Goal: Information Seeking & Learning: Learn about a topic

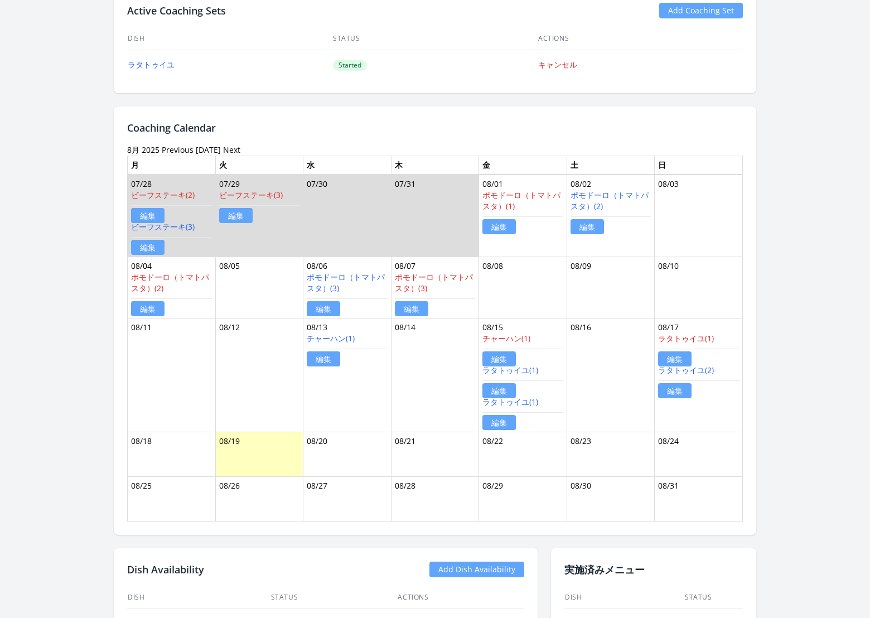
scroll to position [554, 0]
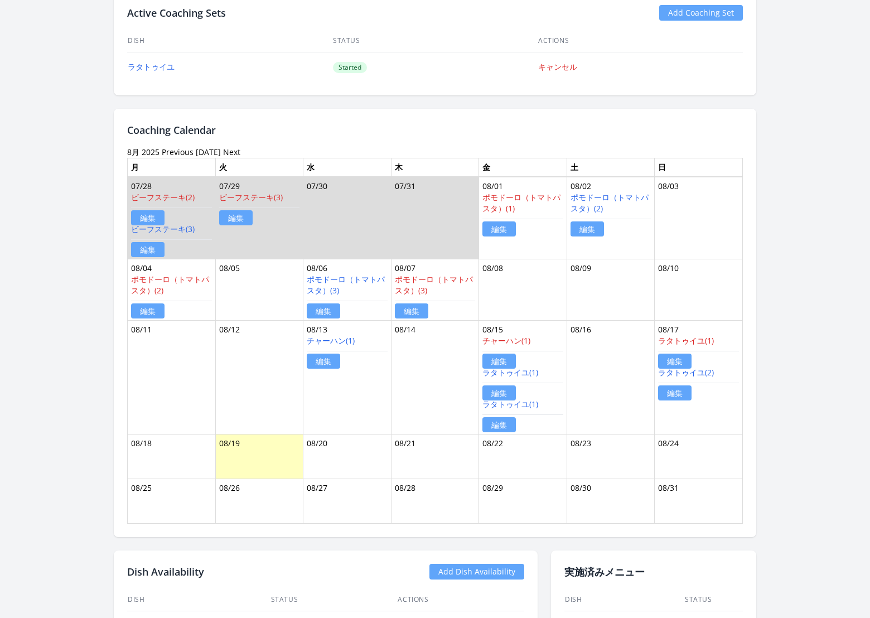
click at [176, 148] on link "Previous" at bounding box center [178, 152] width 32 height 11
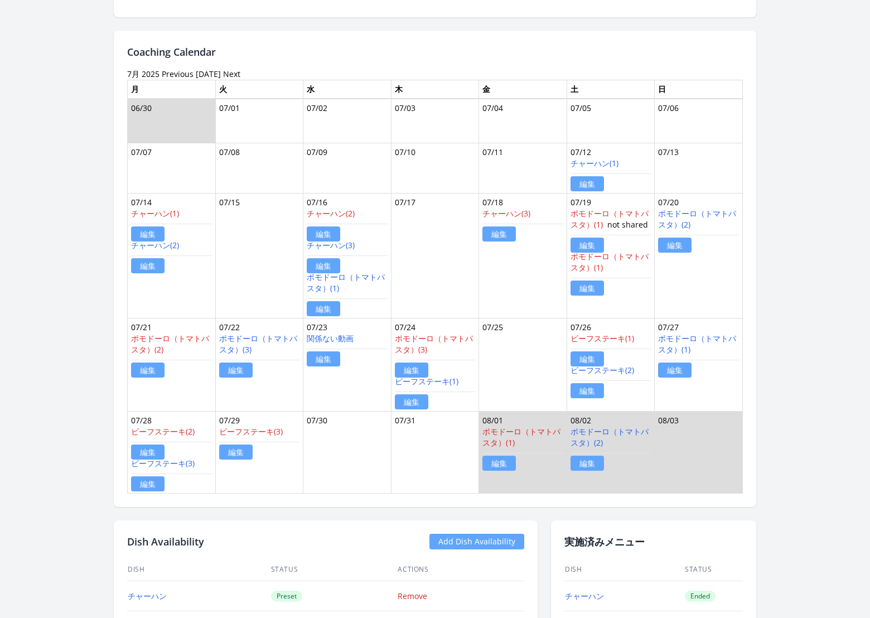
scroll to position [634, 0]
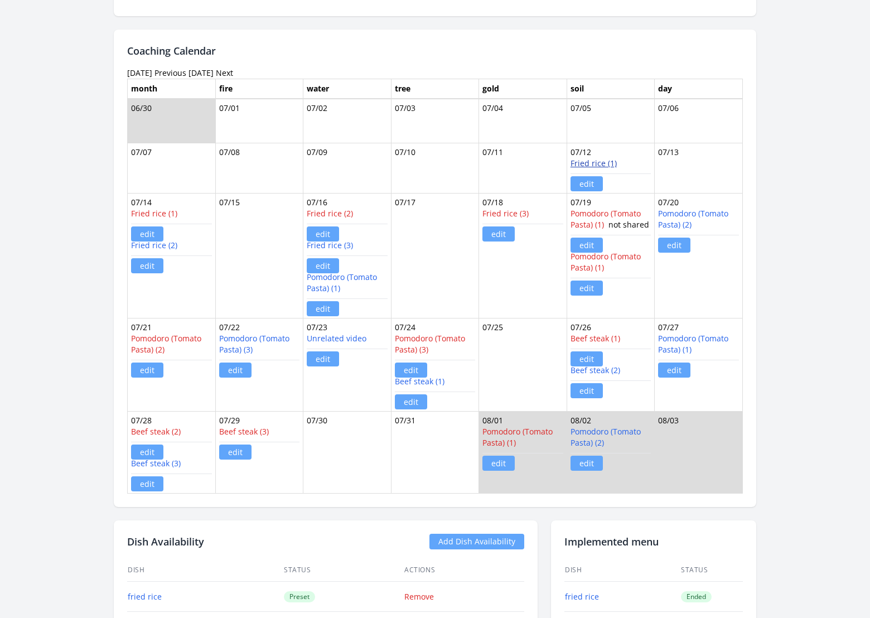
click at [587, 163] on font "Fried rice (1)" at bounding box center [593, 163] width 46 height 11
click at [154, 242] on font "Fried rice (2)" at bounding box center [154, 245] width 46 height 11
click at [330, 246] on font "Fried rice (3)" at bounding box center [330, 245] width 46 height 11
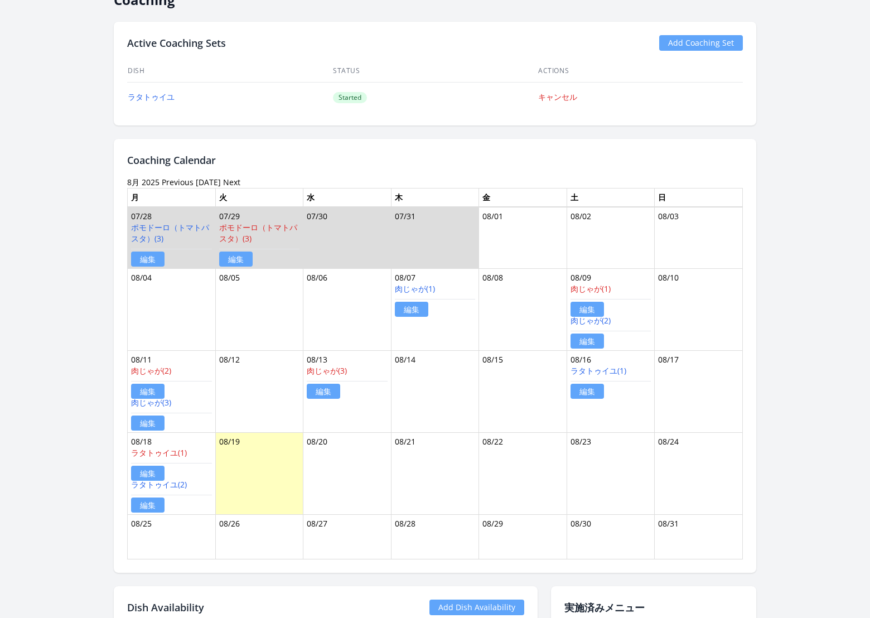
scroll to position [545, 0]
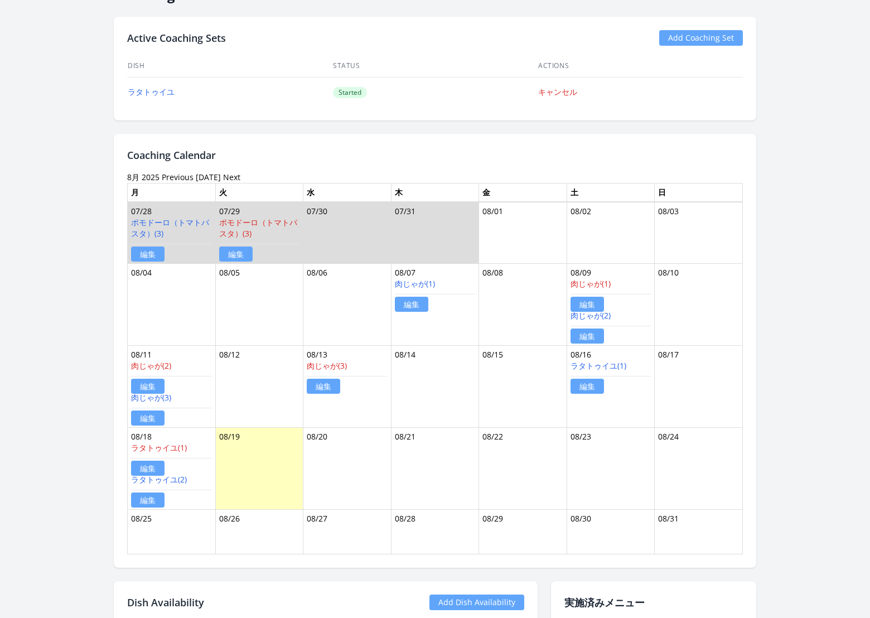
click at [199, 173] on link "[DATE]" at bounding box center [208, 177] width 25 height 11
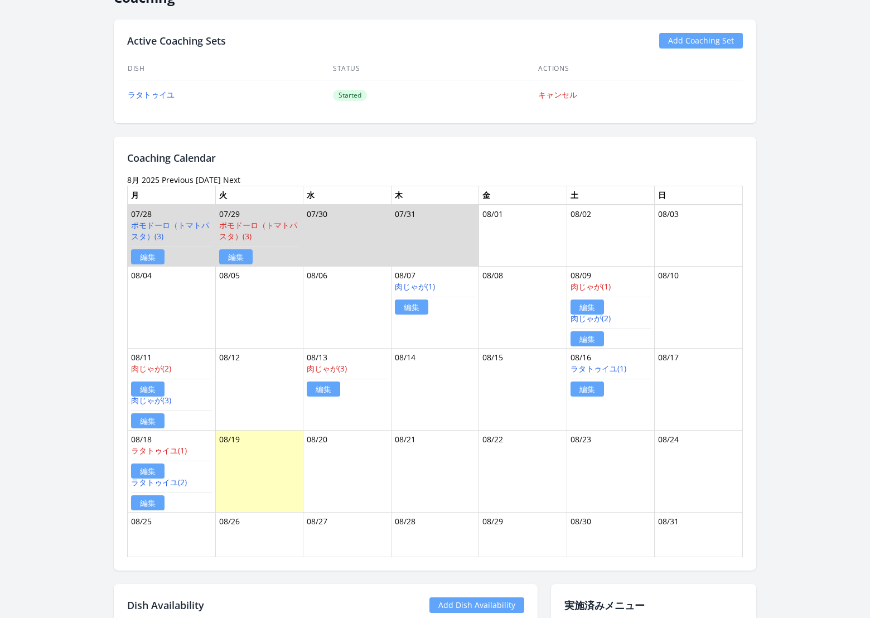
scroll to position [544, 0]
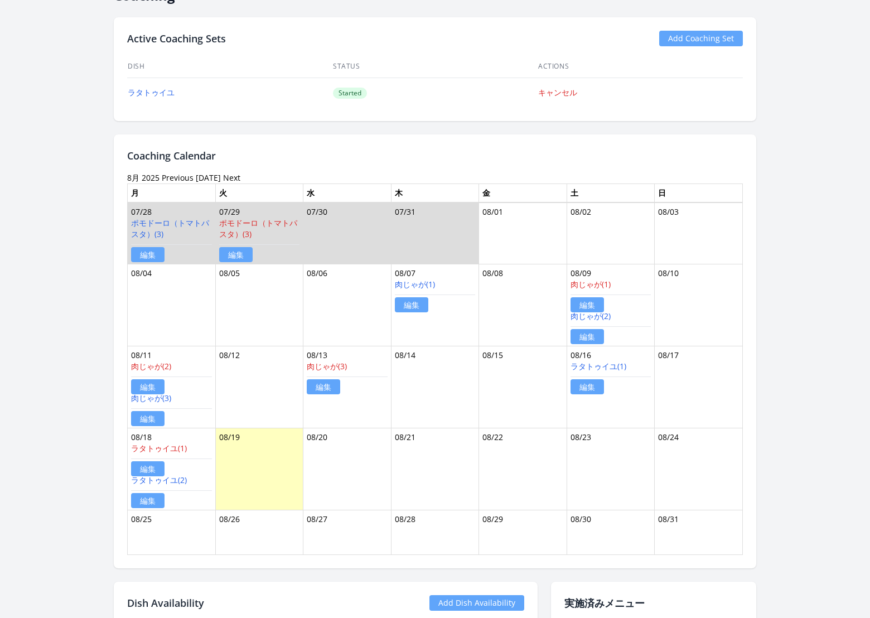
click at [202, 175] on link "Today" at bounding box center [208, 177] width 25 height 11
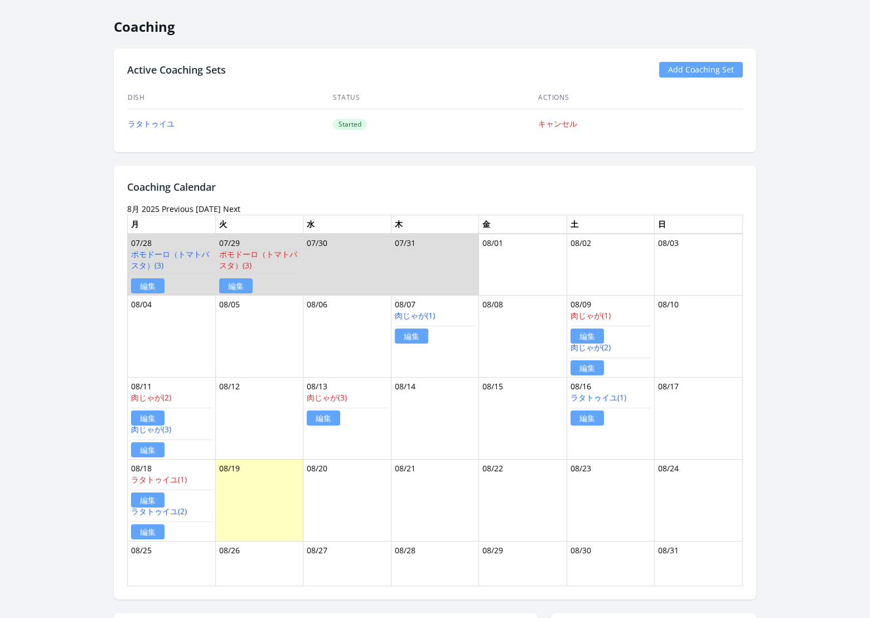
scroll to position [515, 0]
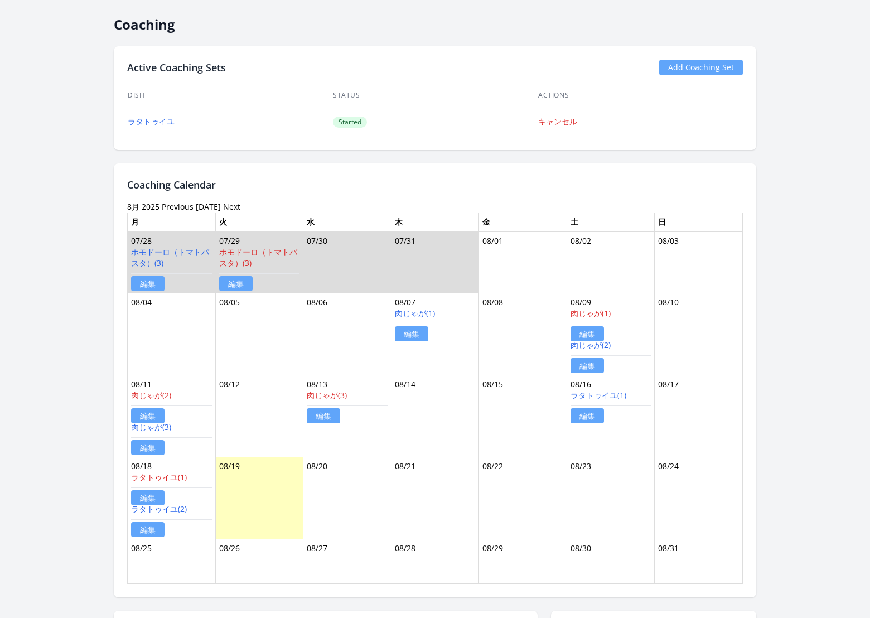
click at [204, 203] on link "Today" at bounding box center [208, 206] width 25 height 11
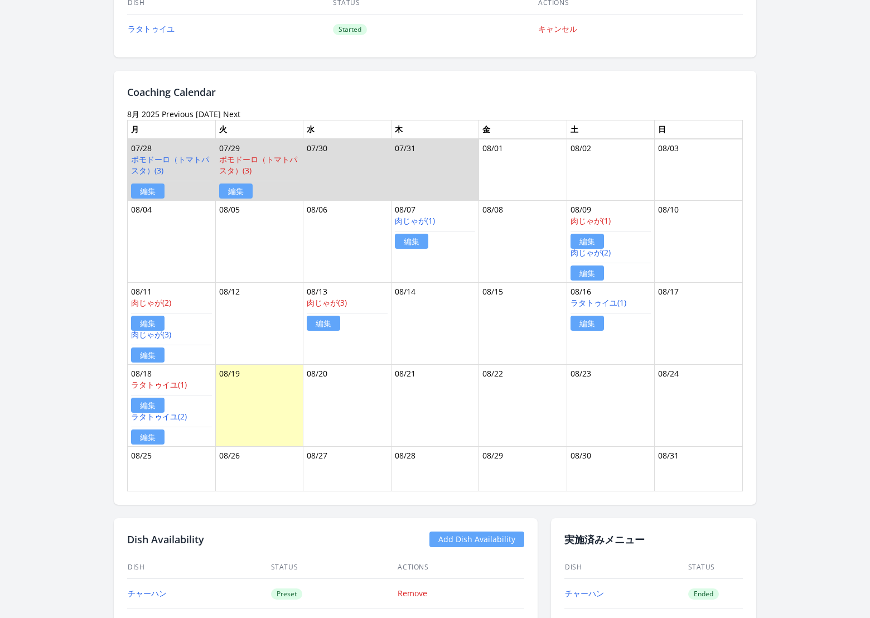
scroll to position [563, 0]
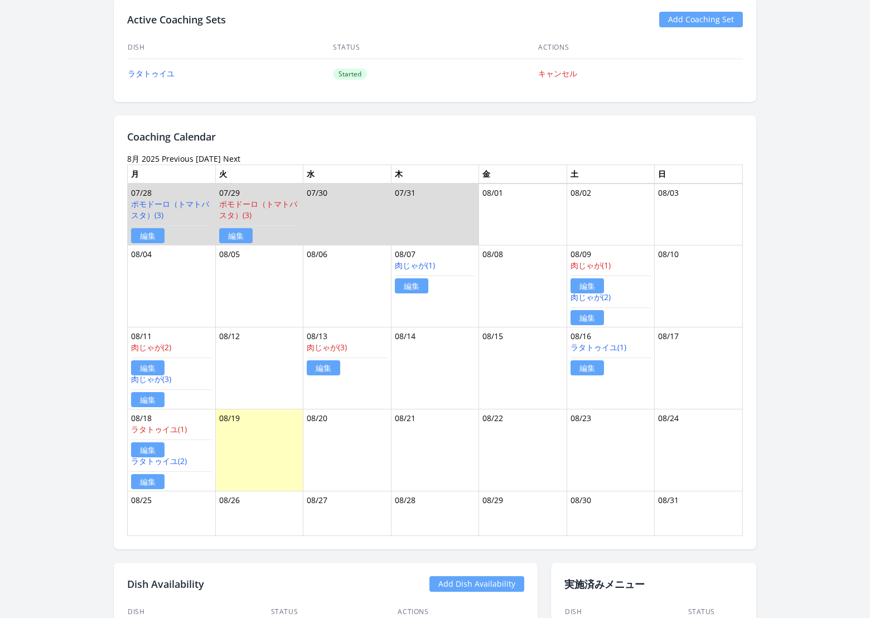
click at [202, 155] on link "Today" at bounding box center [208, 158] width 25 height 11
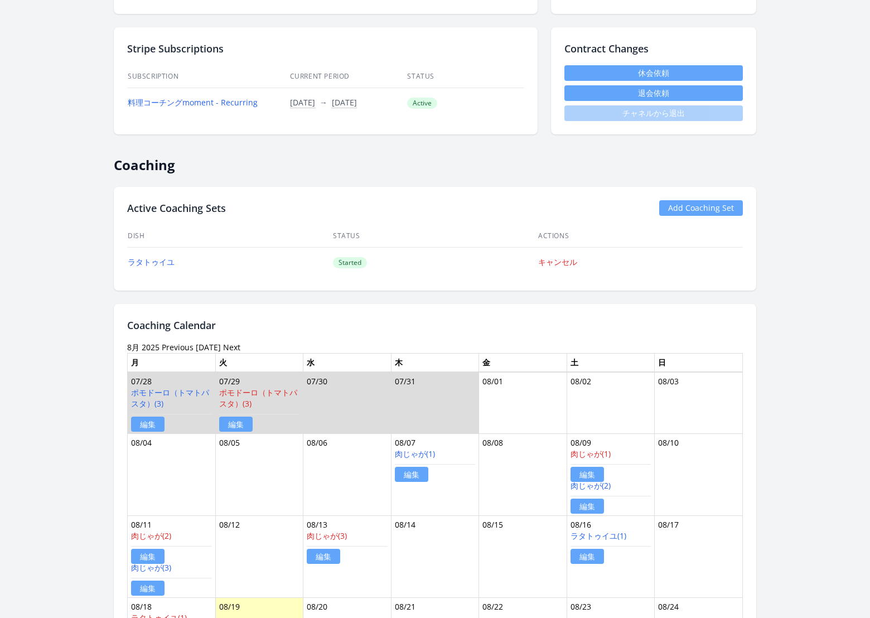
scroll to position [348, 0]
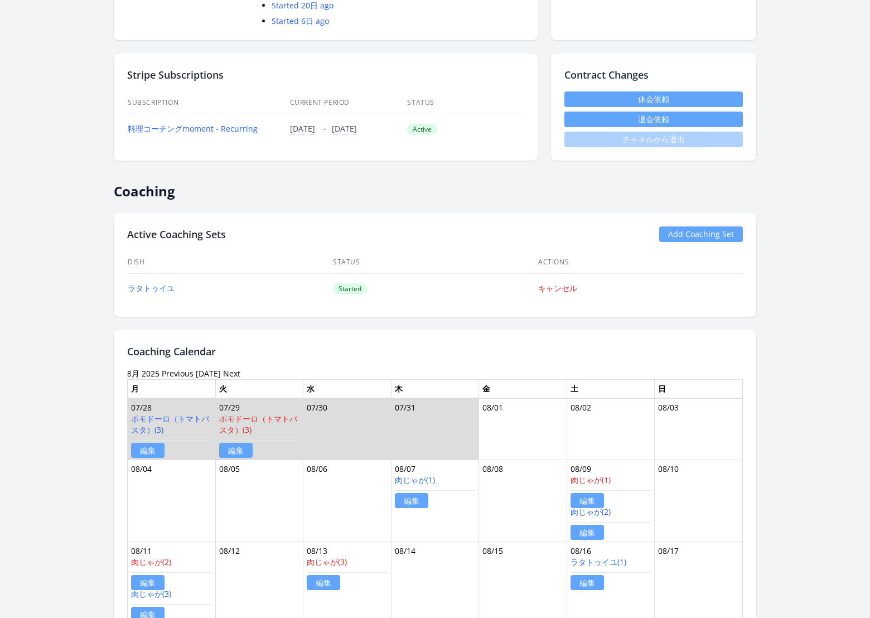
click at [202, 371] on link "Today" at bounding box center [208, 373] width 25 height 11
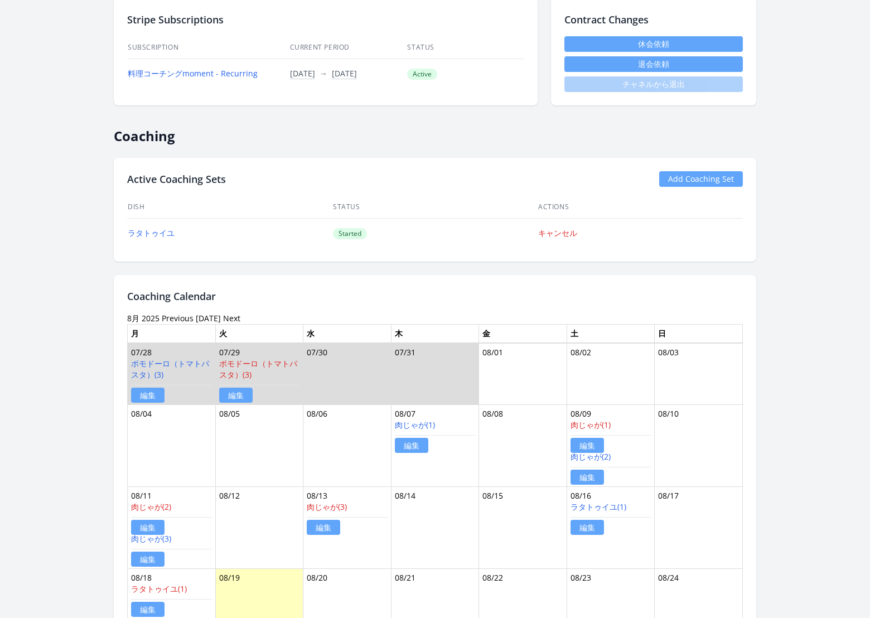
scroll to position [421, 0]
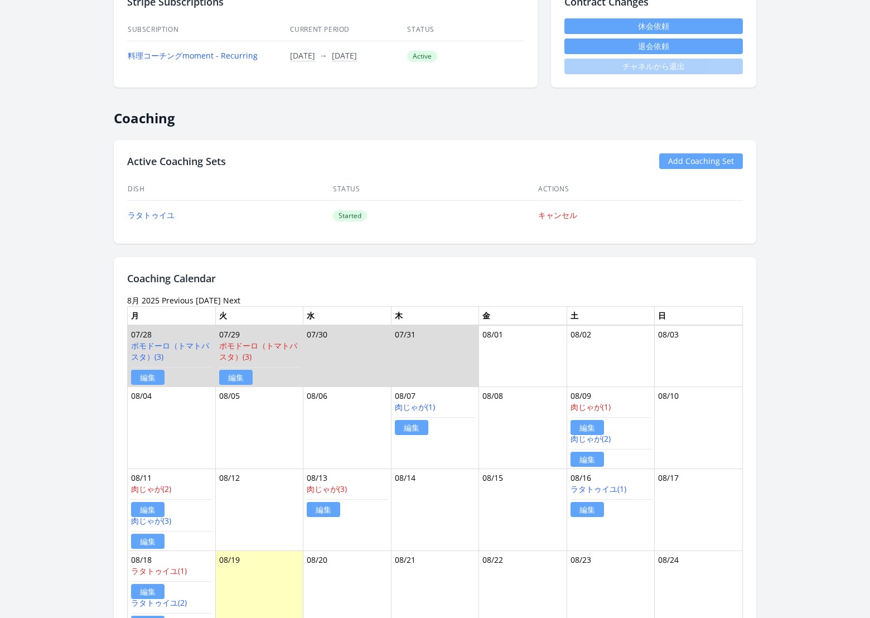
click at [171, 296] on link "Previous" at bounding box center [178, 300] width 32 height 11
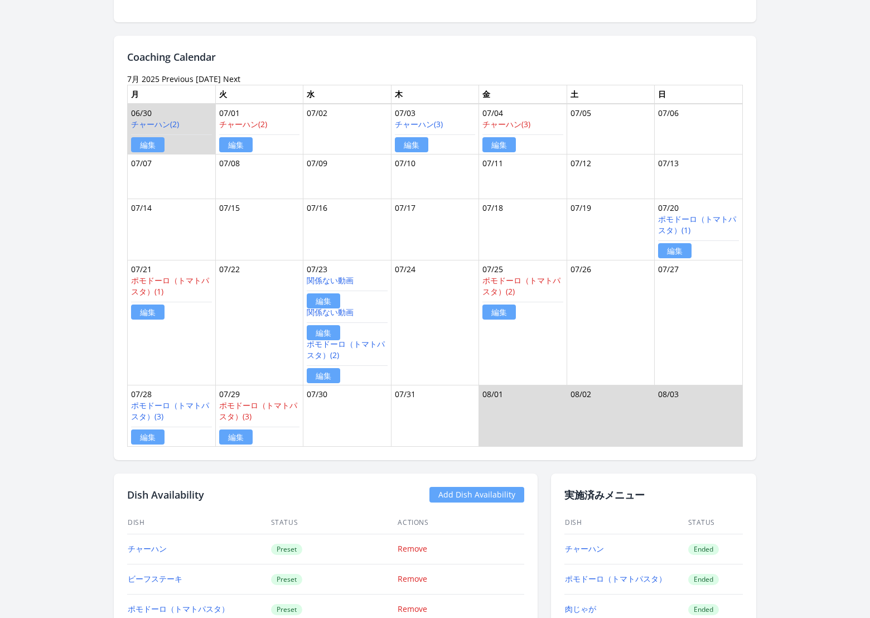
scroll to position [573, 0]
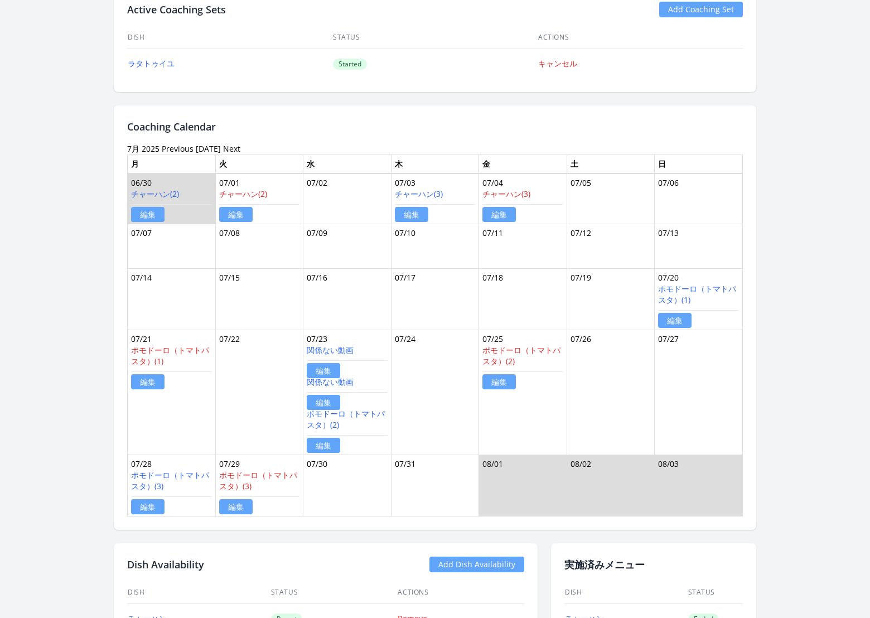
click at [174, 147] on link "Previous" at bounding box center [178, 148] width 32 height 11
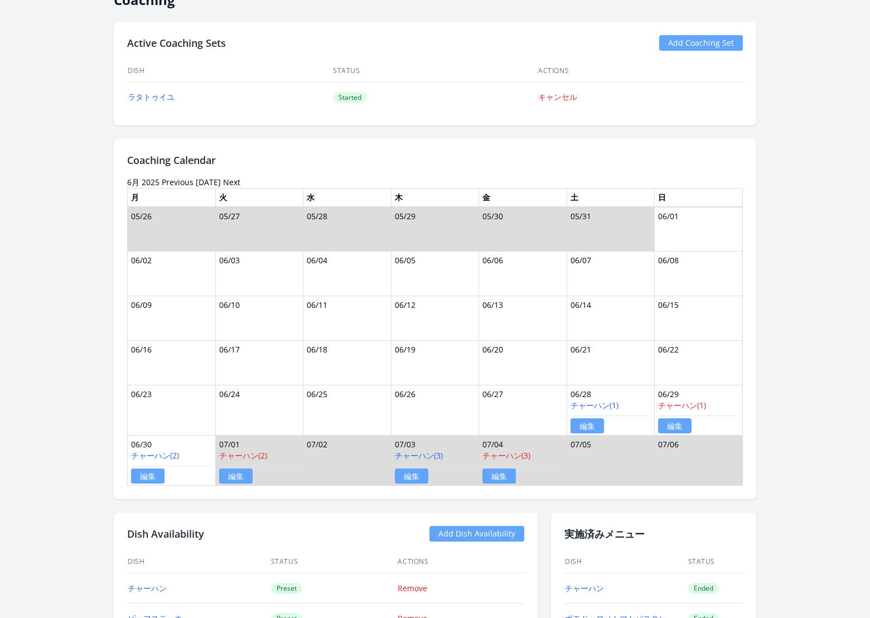
scroll to position [555, 0]
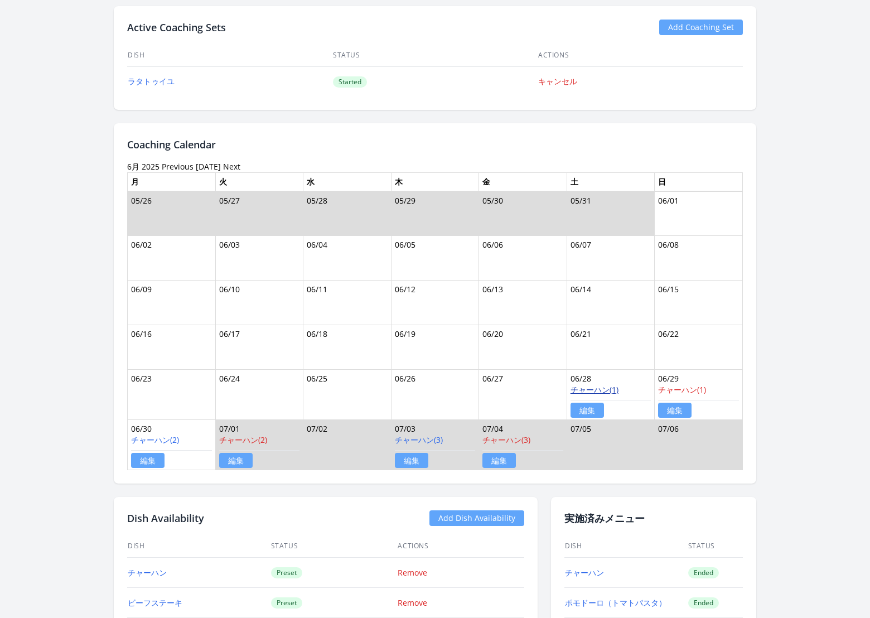
click at [592, 385] on link "チャーハン(1)" at bounding box center [594, 389] width 48 height 11
click at [164, 436] on link "チャーハン(2)" at bounding box center [155, 439] width 48 height 11
click at [414, 435] on link "チャーハン(3)" at bounding box center [419, 439] width 48 height 11
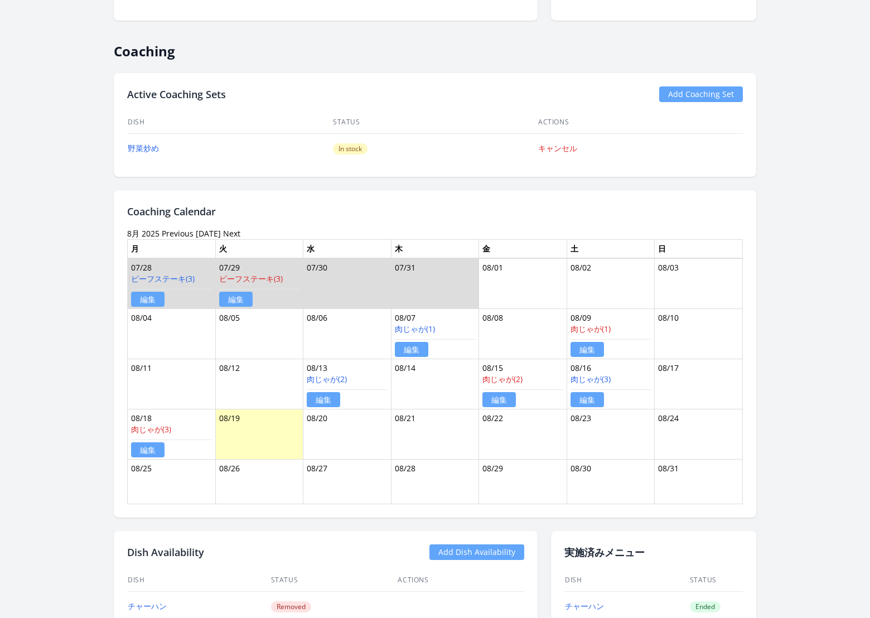
scroll to position [484, 0]
click at [179, 230] on link "Previous" at bounding box center [178, 232] width 32 height 11
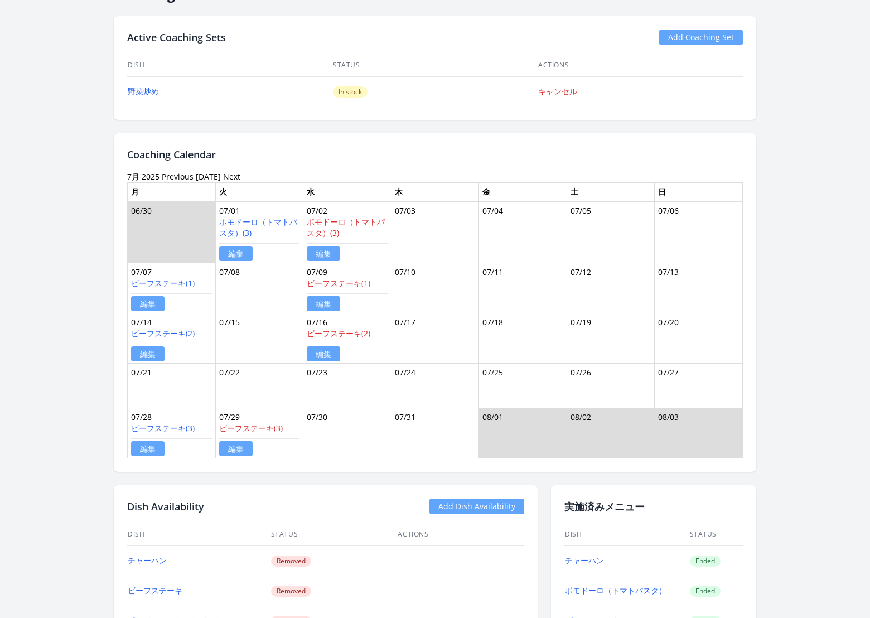
scroll to position [538, 0]
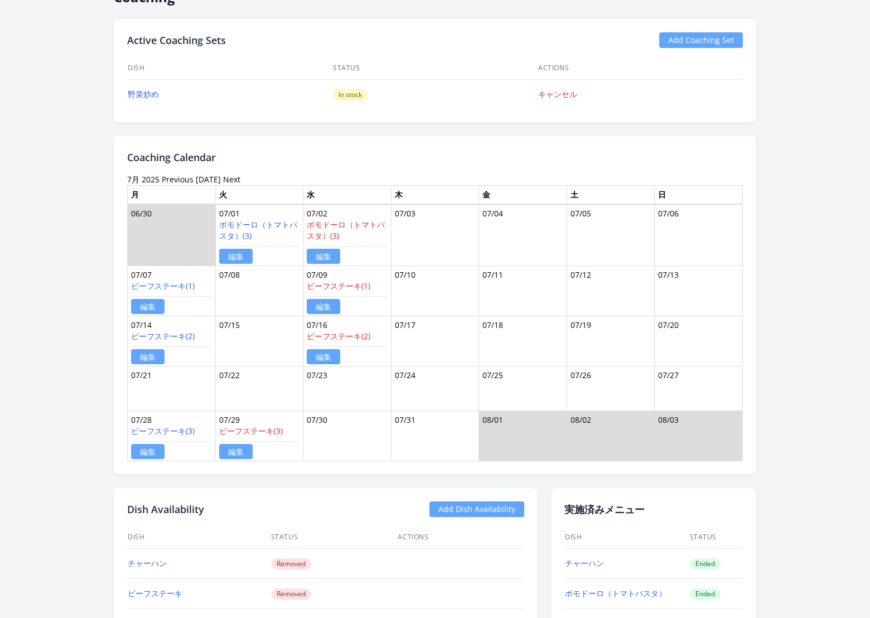
click at [178, 177] on link "Previous" at bounding box center [178, 179] width 32 height 11
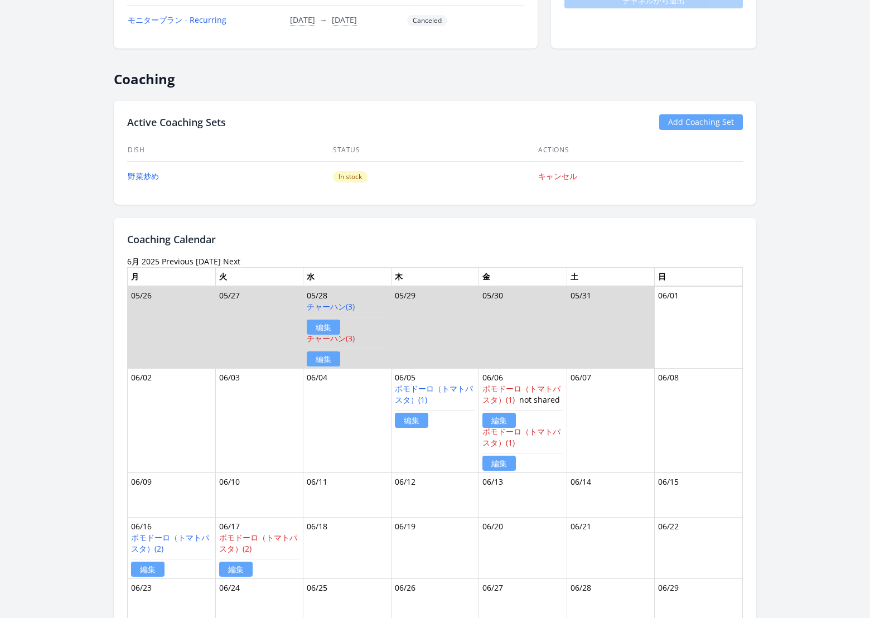
scroll to position [483, 0]
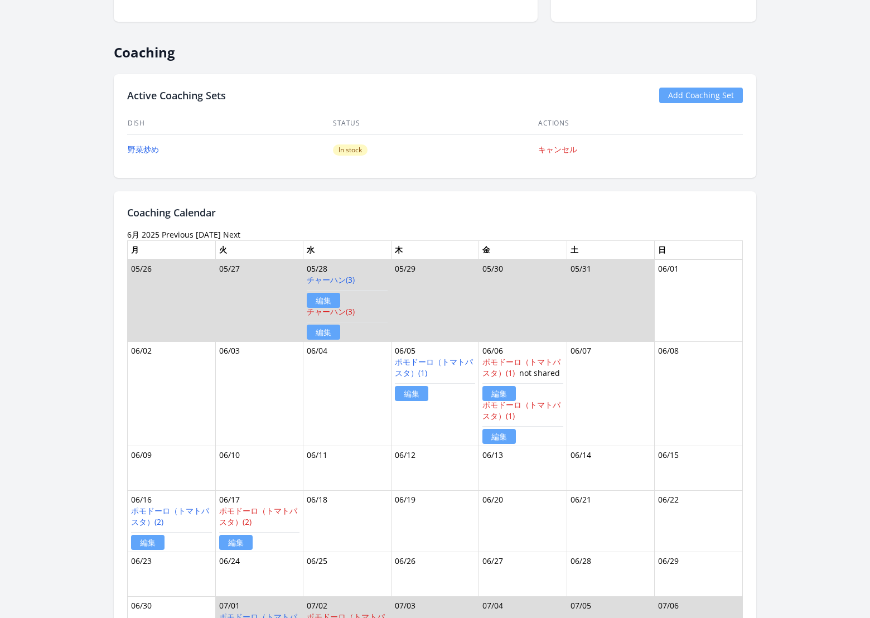
click at [203, 232] on link "Today" at bounding box center [208, 234] width 25 height 11
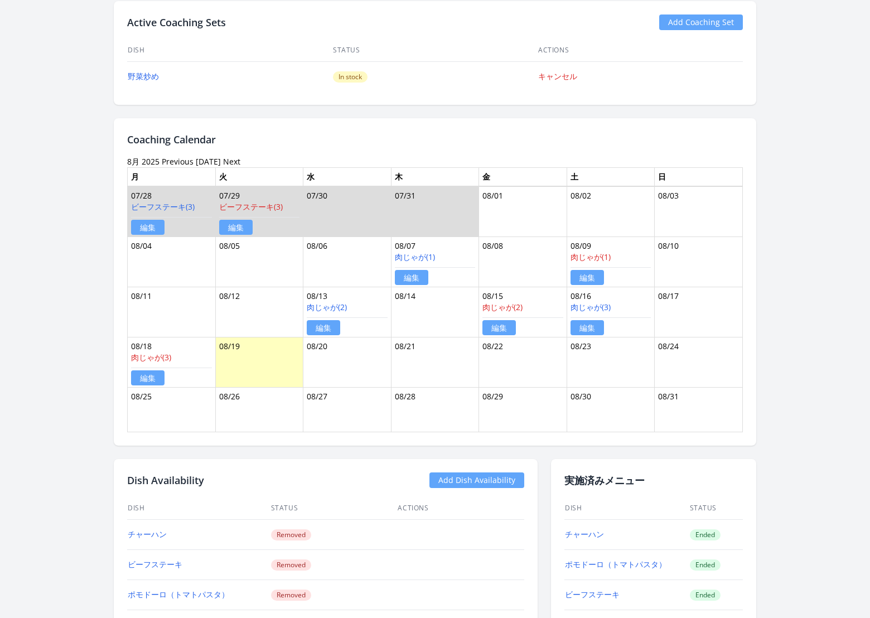
scroll to position [557, 0]
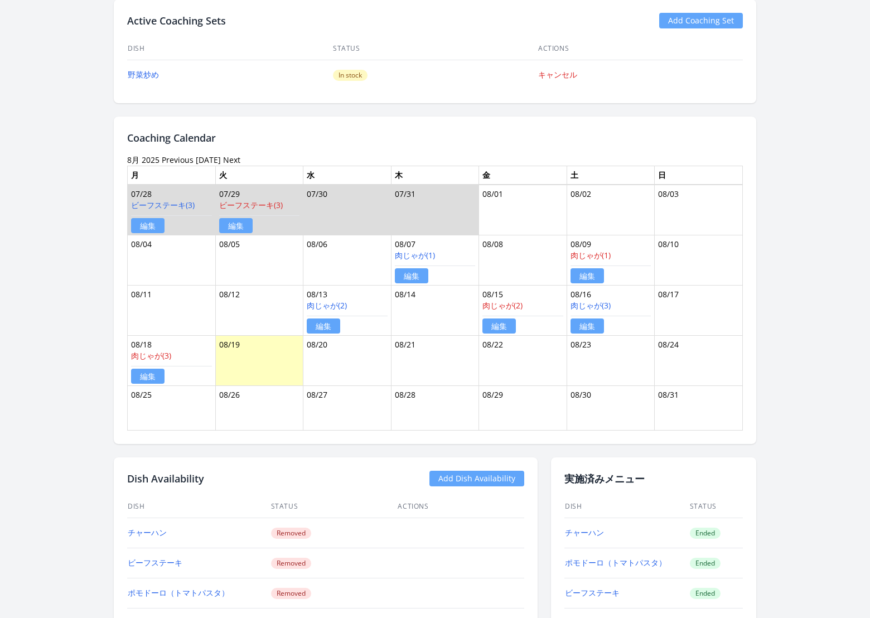
click at [201, 159] on link "Today" at bounding box center [208, 159] width 25 height 11
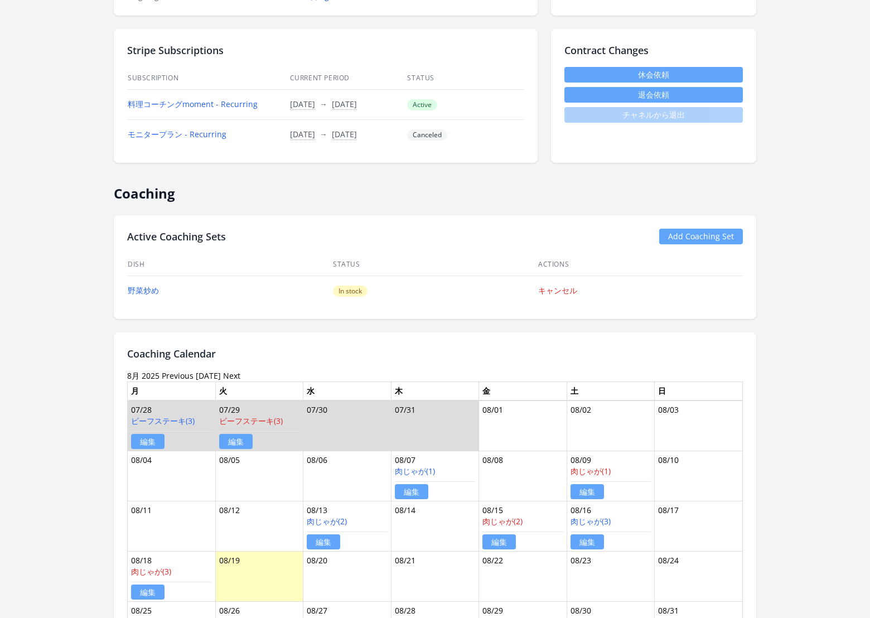
scroll to position [548, 0]
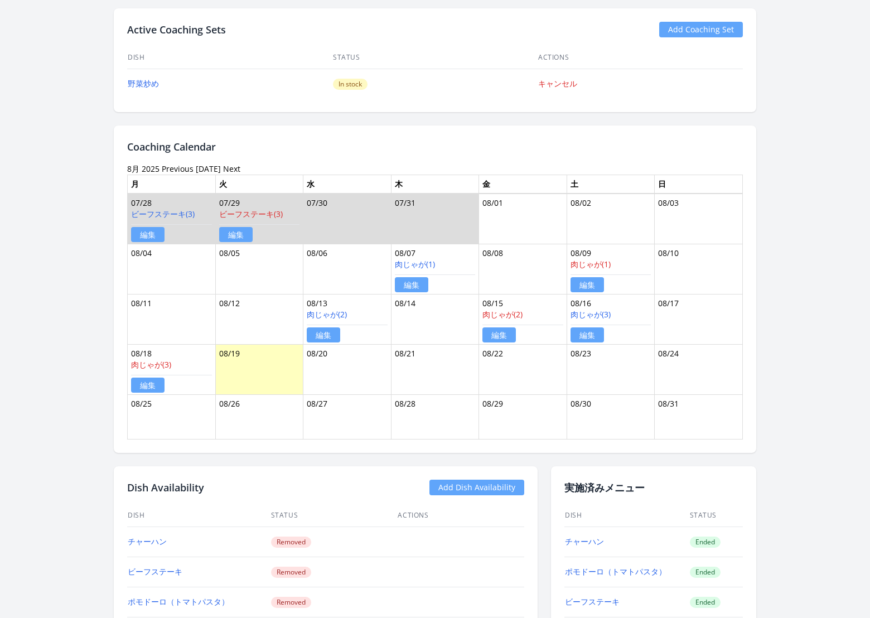
click at [176, 164] on link "Previous" at bounding box center [178, 168] width 32 height 11
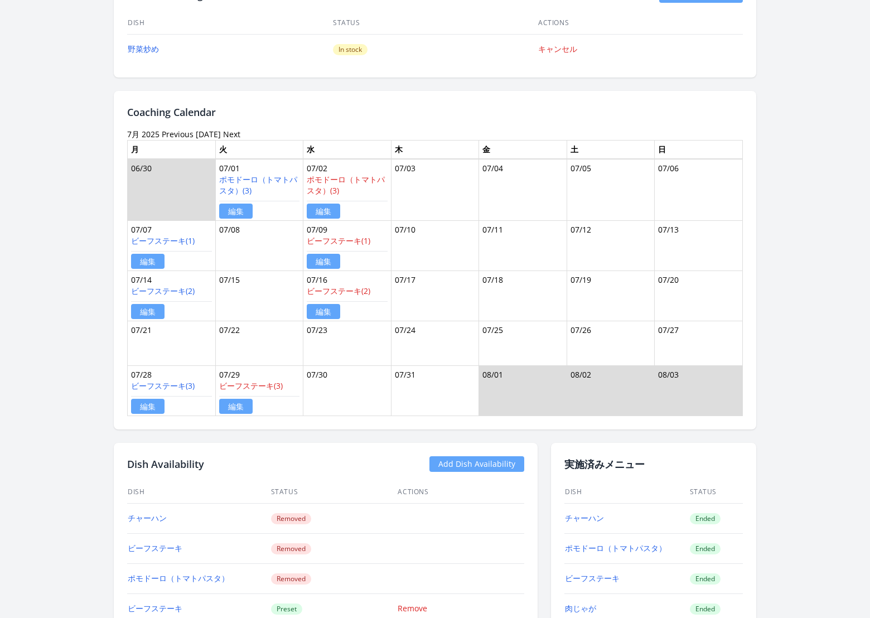
scroll to position [561, 0]
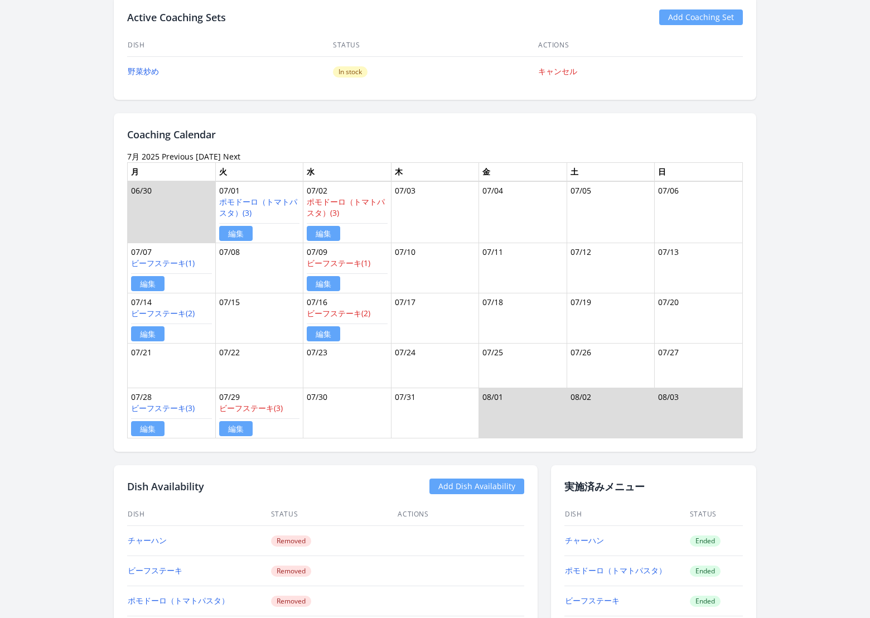
click at [202, 152] on link "Today" at bounding box center [208, 156] width 25 height 11
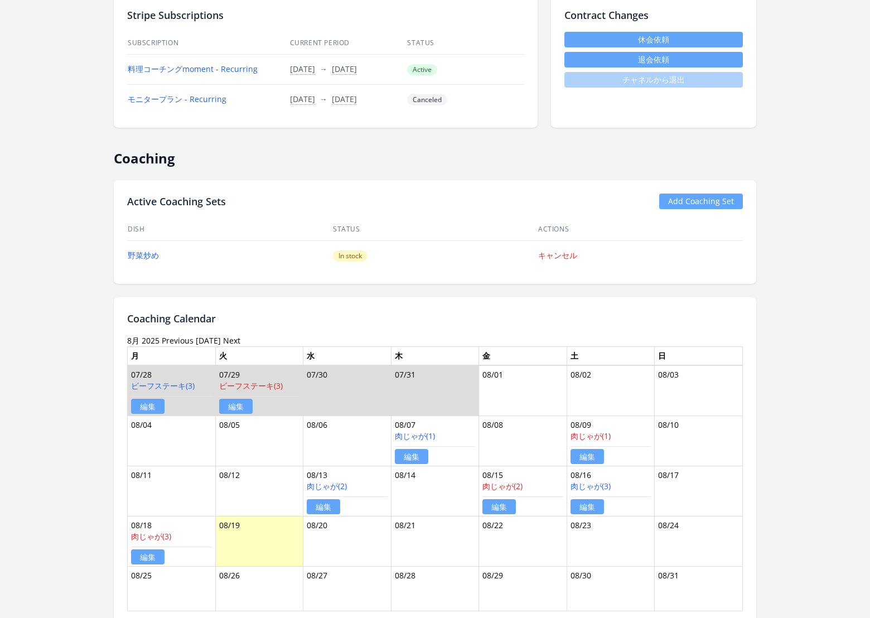
scroll to position [358, 0]
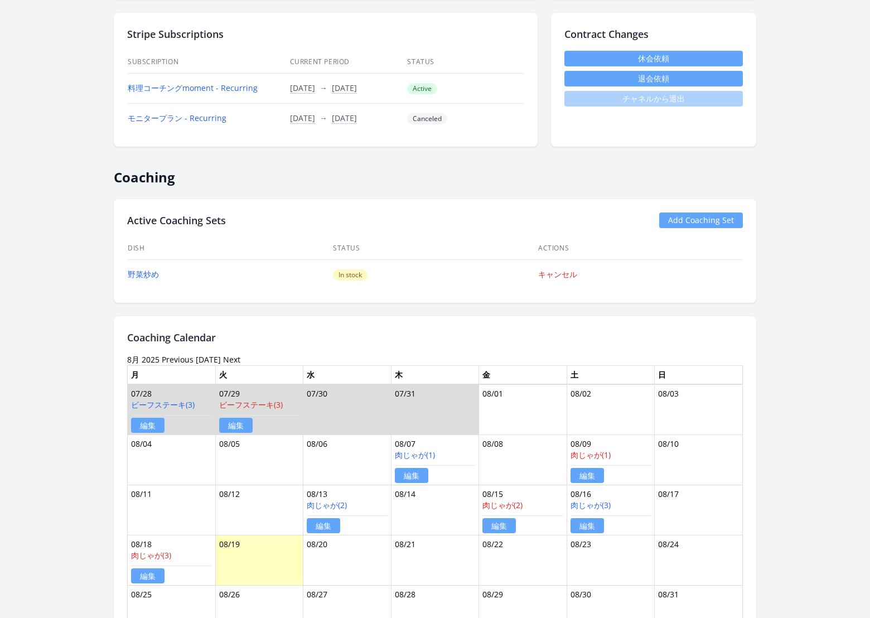
click at [172, 354] on link "Previous" at bounding box center [178, 359] width 32 height 11
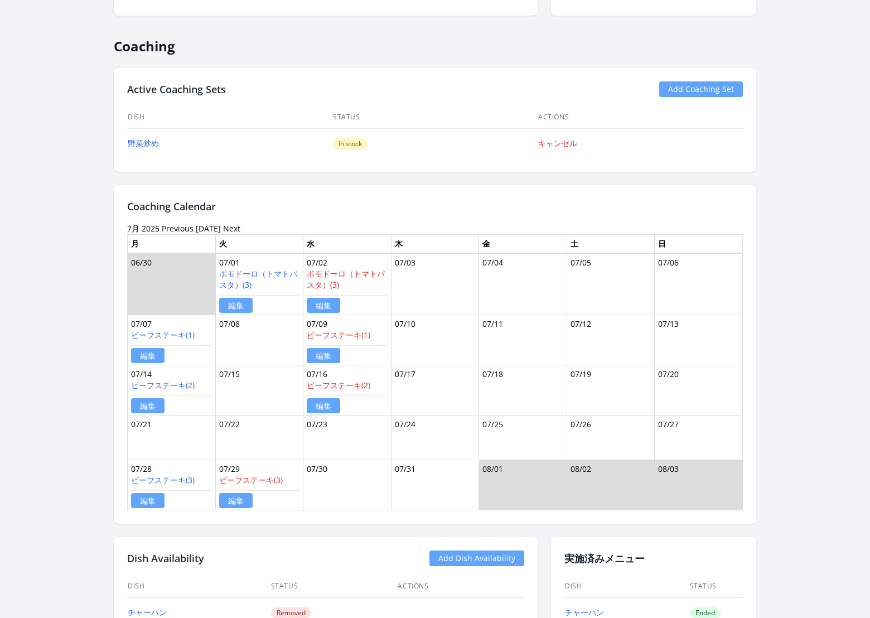
scroll to position [487, 0]
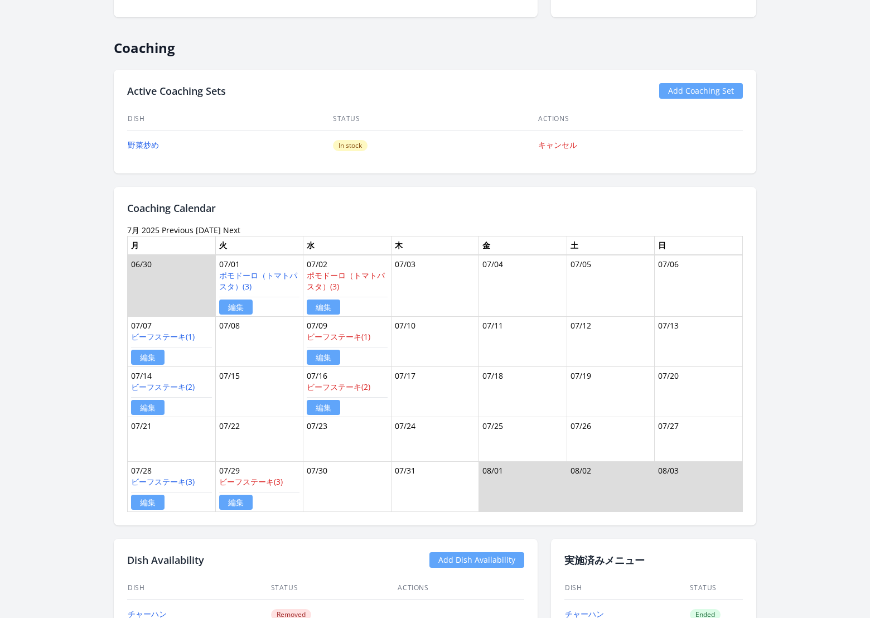
click at [172, 225] on link "Previous" at bounding box center [178, 230] width 32 height 11
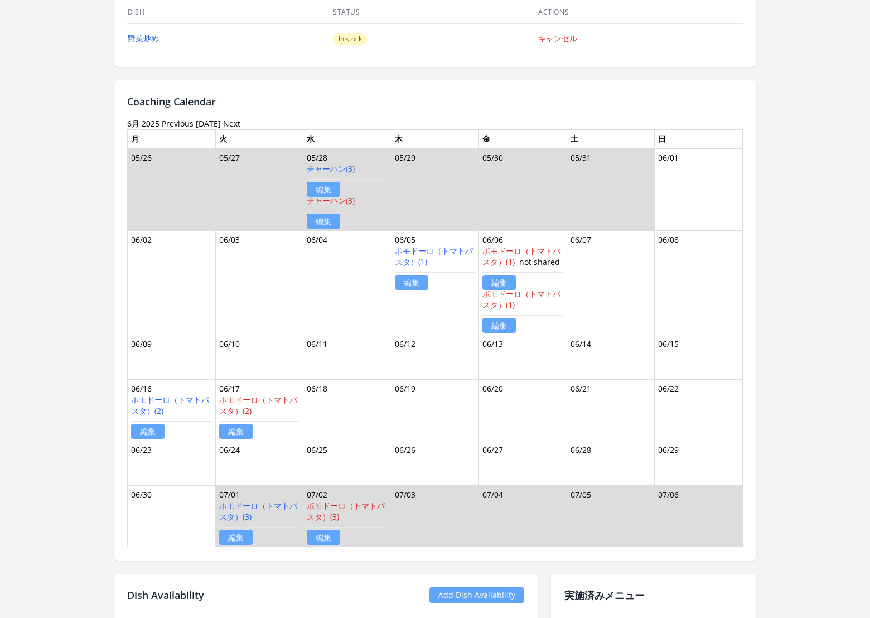
scroll to position [583, 0]
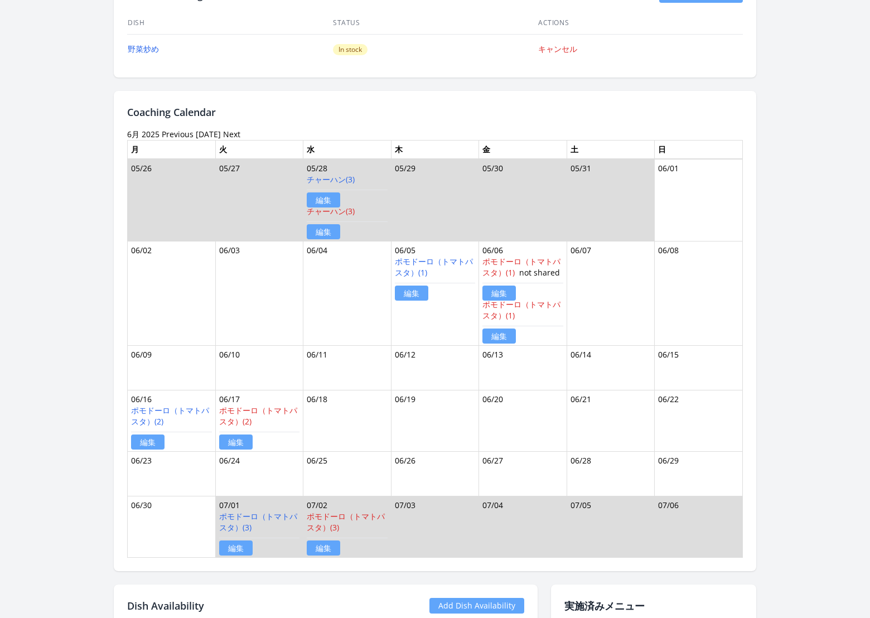
click at [173, 129] on link "Previous" at bounding box center [178, 134] width 32 height 11
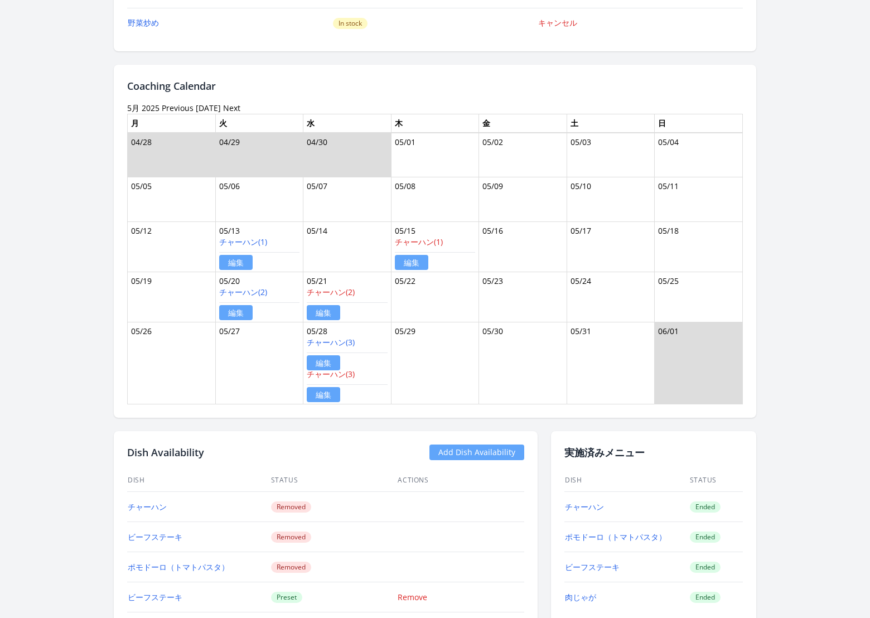
scroll to position [610, 0]
click at [255, 237] on link "チャーハン(1)" at bounding box center [243, 241] width 48 height 11
click at [251, 289] on link "チャーハン(2)" at bounding box center [243, 291] width 48 height 11
click at [332, 337] on link "チャーハン(3)" at bounding box center [331, 341] width 48 height 11
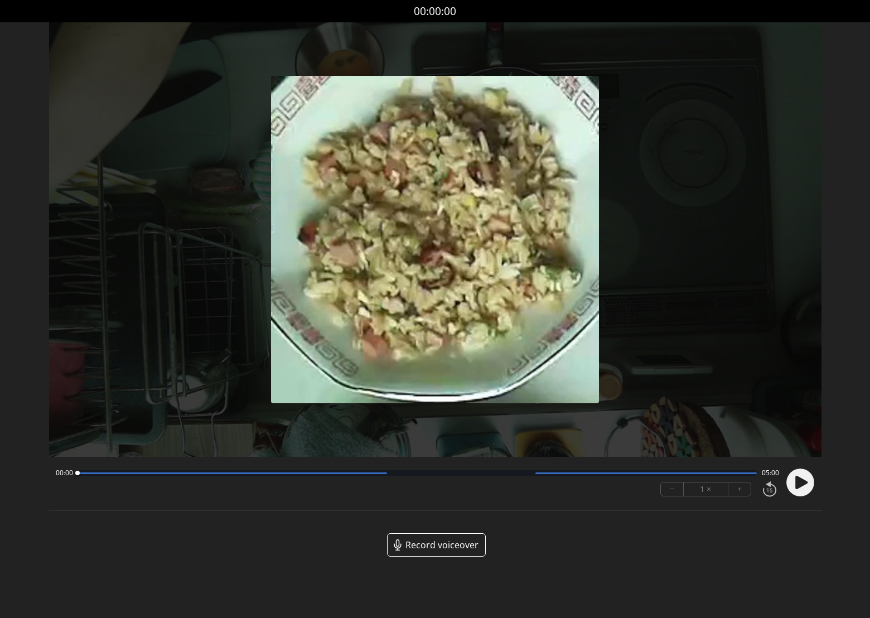
click at [796, 480] on icon at bounding box center [801, 481] width 12 height 13
click at [181, 474] on div at bounding box center [416, 473] width 679 height 6
click at [801, 485] on icon at bounding box center [802, 483] width 3 height 12
